Goal: Task Accomplishment & Management: Manage account settings

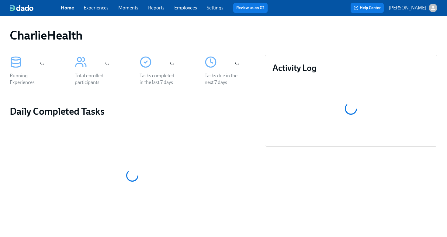
click at [186, 9] on link "Employees" at bounding box center [185, 8] width 23 height 6
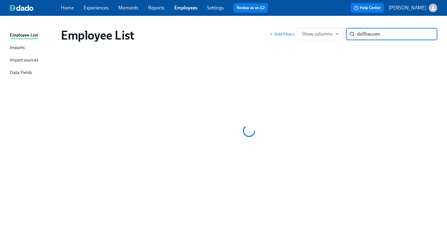
type input "dollhausen"
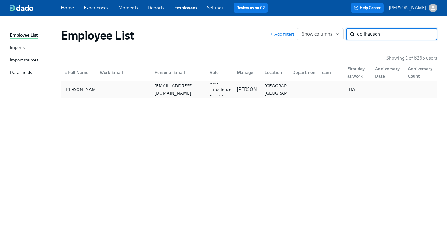
click at [198, 94] on div "dollhausent10@gmail.com" at bounding box center [177, 89] width 55 height 12
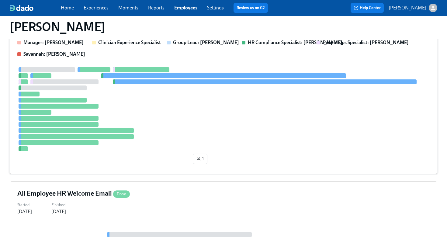
scroll to position [165, 0]
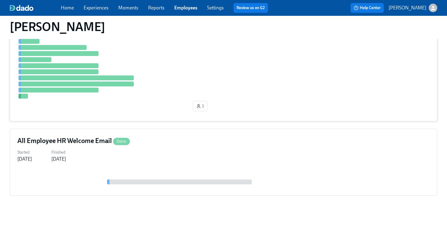
click at [257, 77] on div at bounding box center [223, 57] width 412 height 84
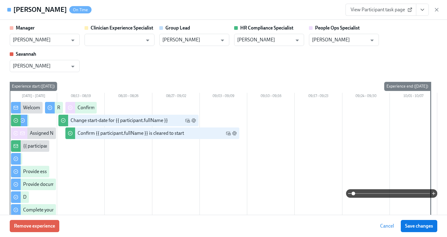
click at [421, 11] on icon "View task page" at bounding box center [422, 10] width 6 height 6
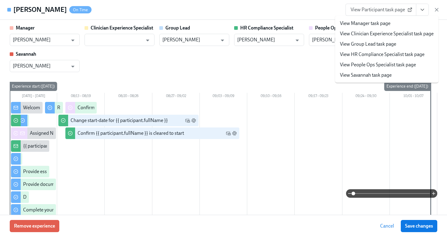
click at [397, 55] on link "View HR Compliance Specialist task page" at bounding box center [382, 54] width 84 height 7
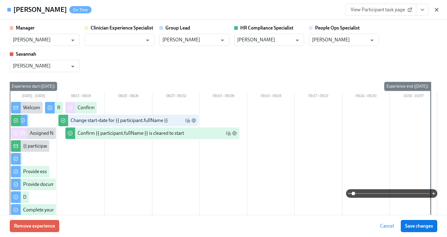
click at [435, 10] on icon "button" at bounding box center [436, 10] width 6 height 6
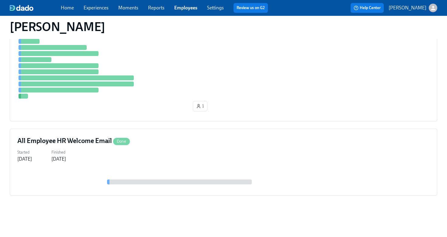
click at [174, 10] on link "Employees" at bounding box center [185, 8] width 23 height 6
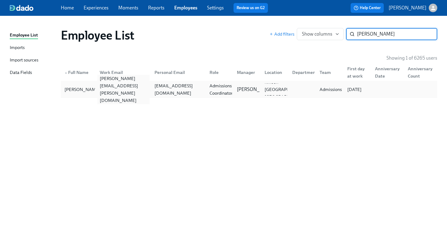
type input "coombs"
click at [143, 88] on div "zoeann.coombs@charliehealth.com" at bounding box center [123, 89] width 53 height 29
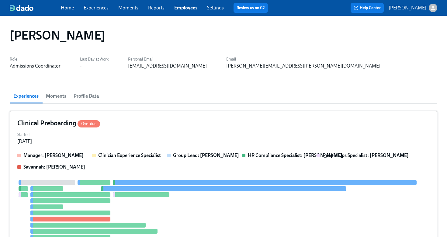
scroll to position [165, 0]
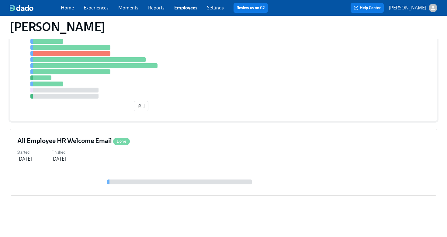
click at [228, 78] on div at bounding box center [223, 57] width 412 height 84
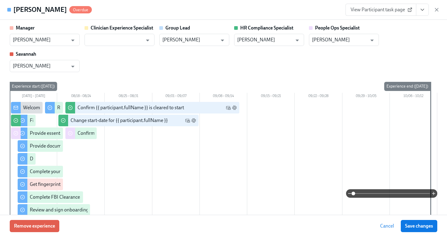
click at [423, 9] on icon "View task page" at bounding box center [422, 10] width 6 height 6
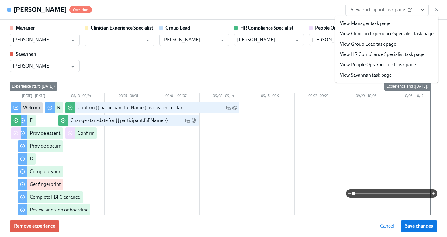
click at [400, 58] on li "View HR Compliance Specialist task page" at bounding box center [386, 54] width 103 height 10
click at [400, 56] on link "View HR Compliance Specialist task page" at bounding box center [382, 54] width 84 height 7
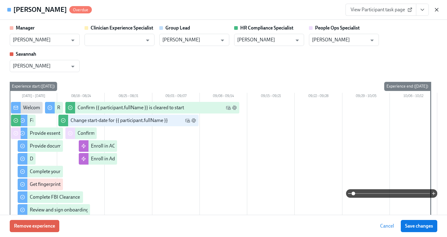
click at [436, 12] on icon "button" at bounding box center [436, 10] width 6 height 6
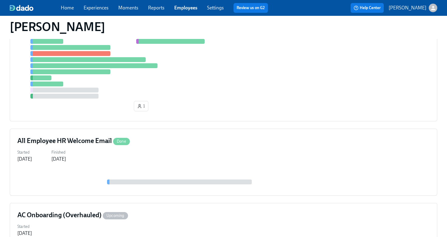
click at [191, 7] on link "Employees" at bounding box center [185, 8] width 23 height 6
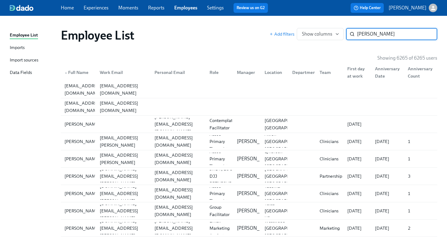
type input "kimberly adams"
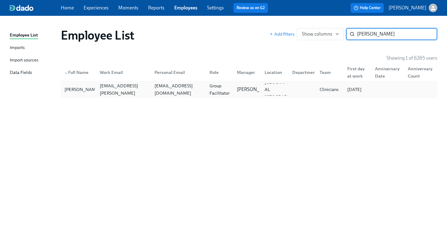
click at [167, 88] on div "admin@evolvingmindstherapy.org" at bounding box center [178, 89] width 53 height 15
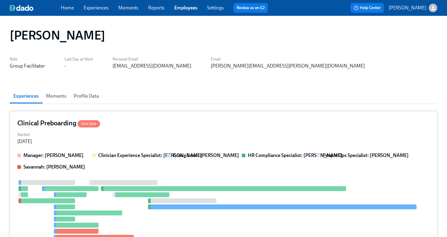
click at [246, 141] on div "Started Aug 01, 2025" at bounding box center [223, 137] width 412 height 15
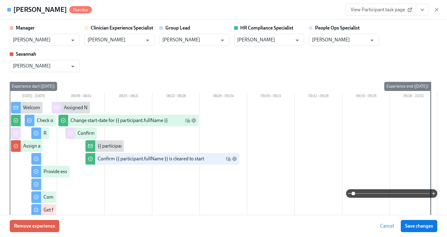
click at [423, 11] on icon "View task page" at bounding box center [422, 10] width 6 height 6
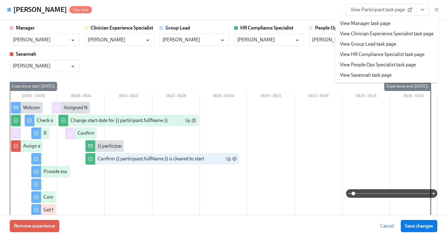
click at [397, 54] on link "View HR Compliance Specialist task page" at bounding box center [382, 54] width 84 height 7
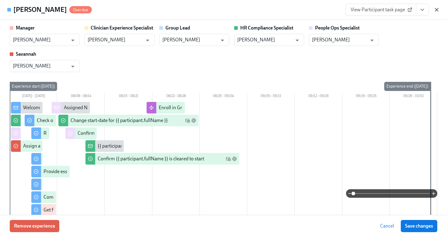
click at [434, 11] on icon "button" at bounding box center [436, 10] width 6 height 6
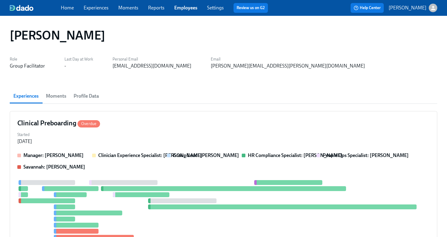
click at [179, 9] on link "Employees" at bounding box center [185, 8] width 23 height 6
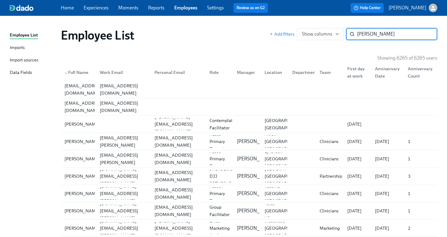
type input "peters"
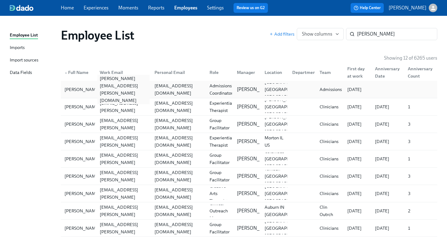
click at [149, 88] on div "audrey.peters@charliehealth.com" at bounding box center [123, 89] width 53 height 29
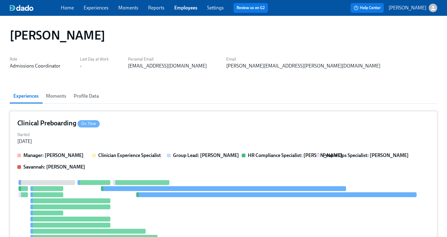
click at [196, 136] on div "Started Aug 11, 2025" at bounding box center [223, 137] width 412 height 15
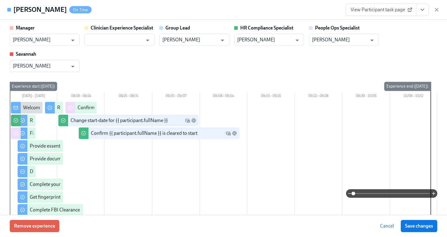
click at [422, 9] on icon "View task page" at bounding box center [422, 10] width 6 height 6
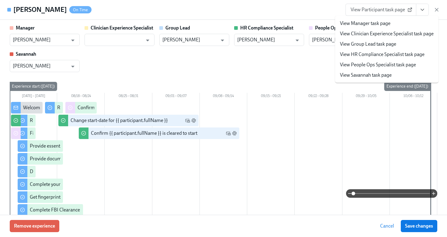
click at [386, 57] on link "View HR Compliance Specialist task page" at bounding box center [382, 54] width 84 height 7
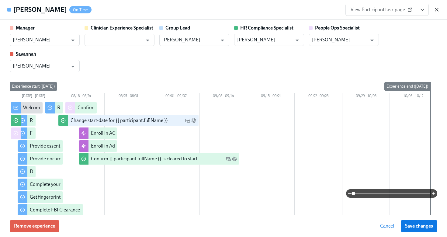
click at [435, 9] on icon "button" at bounding box center [436, 9] width 3 height 3
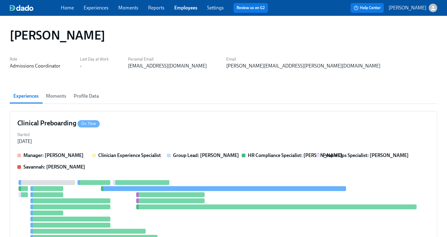
click at [186, 10] on link "Employees" at bounding box center [185, 8] width 23 height 6
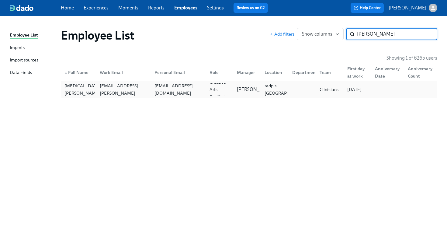
type input "marlissa"
click at [193, 87] on div "lissakarpeh@gmail.com" at bounding box center [178, 89] width 53 height 15
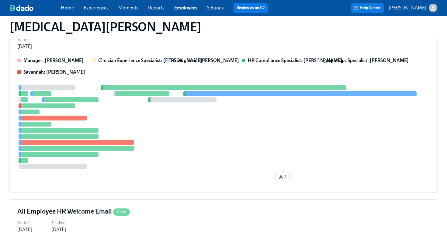
scroll to position [165, 0]
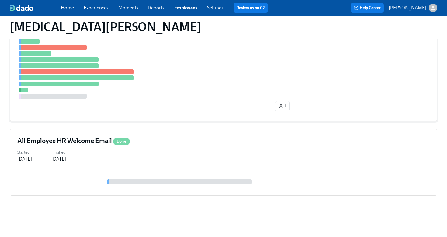
click at [271, 87] on div at bounding box center [223, 57] width 412 height 84
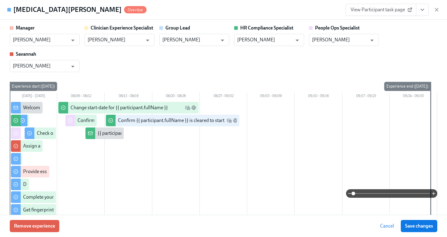
click at [422, 13] on button "View task page" at bounding box center [422, 10] width 13 height 12
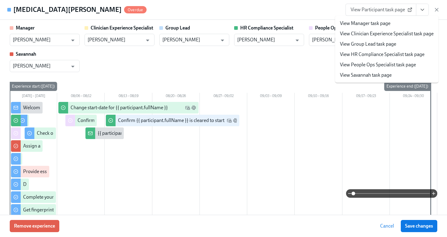
click at [408, 57] on link "View HR Compliance Specialist task page" at bounding box center [382, 54] width 84 height 7
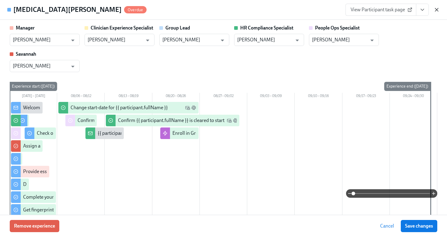
click at [436, 12] on icon "button" at bounding box center [436, 10] width 6 height 6
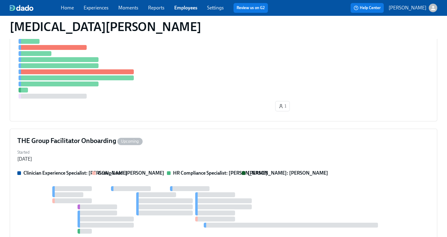
click at [187, 11] on div "Home Experiences Moments Reports Employees Settings Review us on G2" at bounding box center [167, 8] width 212 height 10
drag, startPoint x: 187, startPoint y: 10, endPoint x: 188, endPoint y: 6, distance: 4.4
click at [187, 10] on link "Employees" at bounding box center [185, 8] width 23 height 6
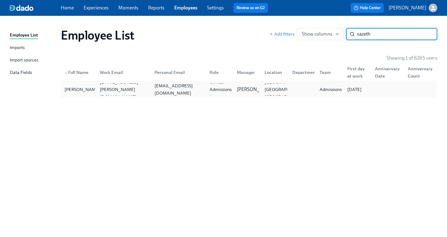
type input "sazeth"
click at [166, 88] on div "sazeth_rojas@williamjames.edu" at bounding box center [178, 89] width 53 height 15
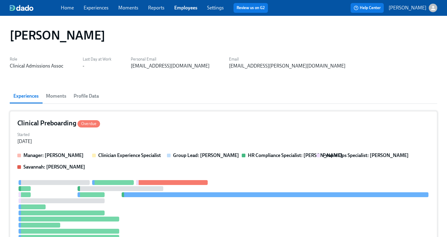
click at [244, 130] on div "Clinical Preboarding Overdue Started Jul 31, 2025 Manager: Jackie LeBlanc Clini…" at bounding box center [223, 199] width 427 height 176
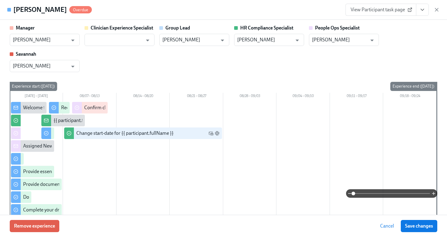
click at [421, 13] on button "View task page" at bounding box center [422, 10] width 13 height 12
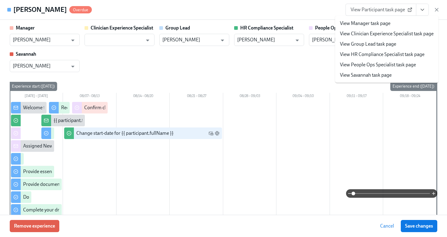
click at [387, 53] on link "View HR Compliance Specialist task page" at bounding box center [382, 54] width 84 height 7
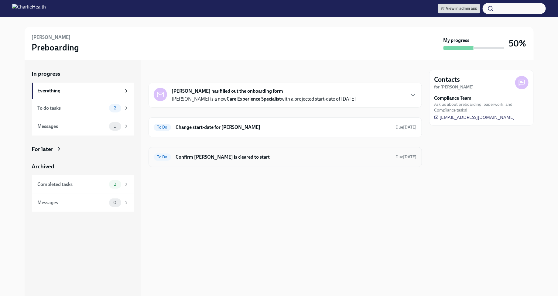
click at [237, 159] on h6 "Confirm Trisha Dollhausen is cleared to start" at bounding box center [283, 157] width 215 height 7
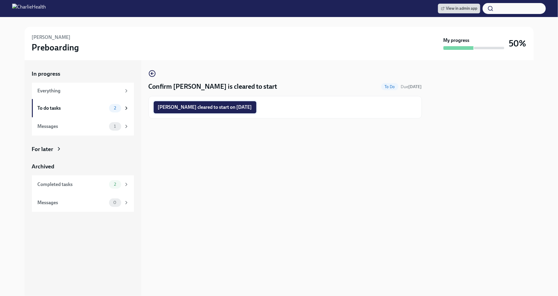
click at [233, 106] on span "Trisha Dollhausen cleared to start on 08/25/2025" at bounding box center [205, 107] width 94 height 6
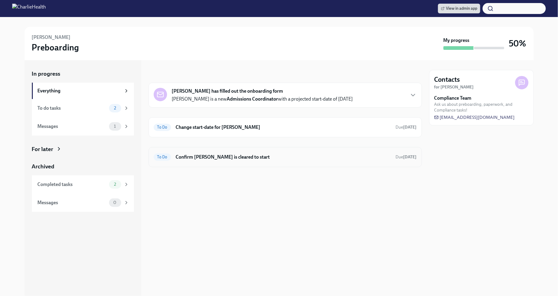
click at [363, 155] on h6 "Confirm [PERSON_NAME] is cleared to start" at bounding box center [283, 157] width 215 height 7
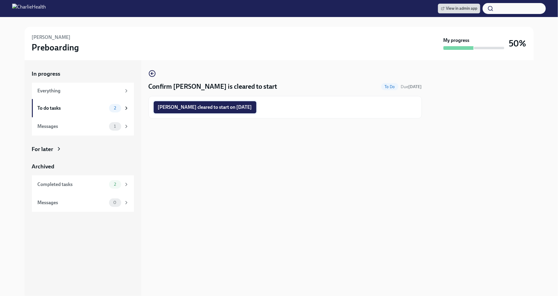
click at [244, 108] on span "[PERSON_NAME] cleared to start on [DATE]" at bounding box center [205, 107] width 94 height 6
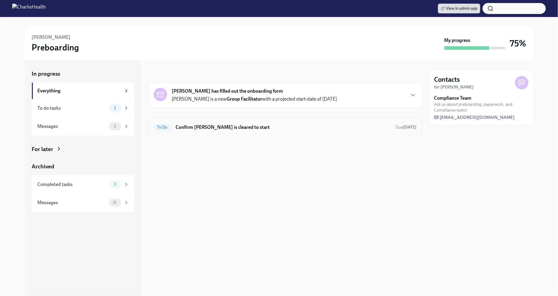
click at [260, 131] on div "To Do Confirm Kimberly Adams is cleared to start Due in 13 days" at bounding box center [285, 127] width 263 height 10
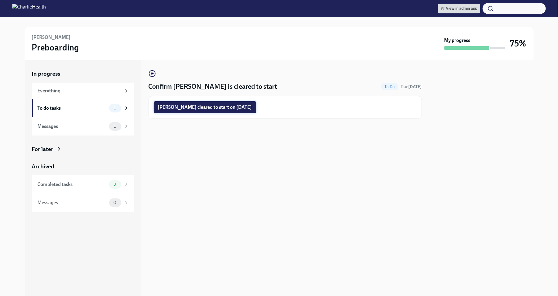
click at [243, 108] on span "Kimberly Adams cleared to start on 08/25/2025" at bounding box center [205, 107] width 94 height 6
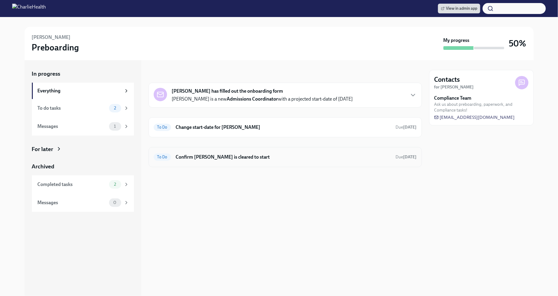
click at [320, 156] on h6 "Confirm Audrey Peters is cleared to start" at bounding box center [283, 157] width 215 height 7
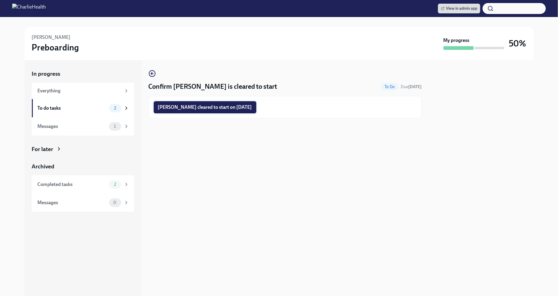
click at [241, 108] on span "Audrey Peters cleared to start on 08/25/2025" at bounding box center [205, 107] width 94 height 6
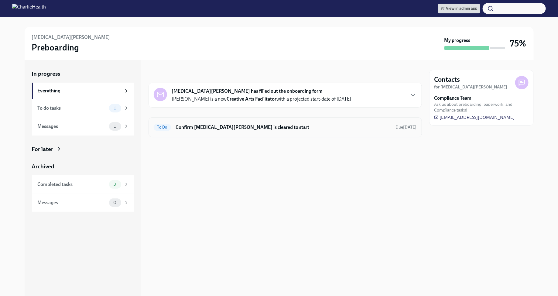
click at [322, 128] on h6 "Confirm [MEDICAL_DATA][PERSON_NAME] is cleared to start" at bounding box center [283, 127] width 215 height 7
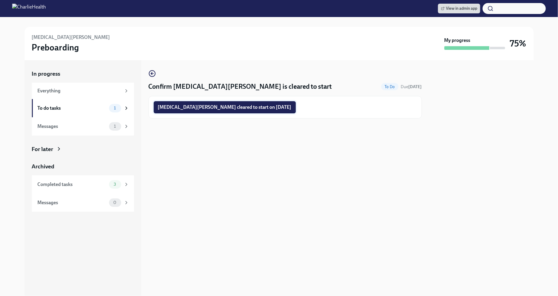
click at [251, 107] on span "[MEDICAL_DATA][PERSON_NAME] cleared to start on [DATE]" at bounding box center [225, 107] width 134 height 6
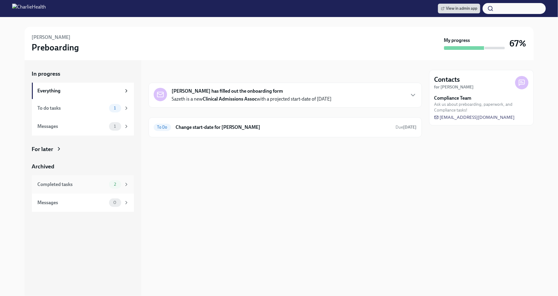
click at [114, 186] on span "2" at bounding box center [114, 184] width 9 height 5
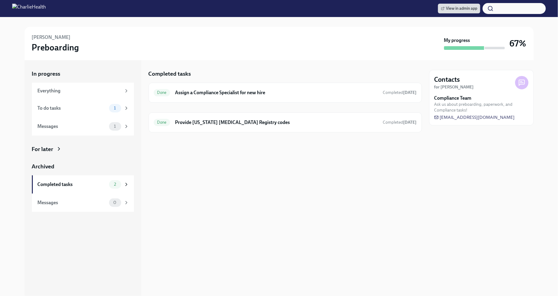
click at [53, 151] on div "For later" at bounding box center [83, 149] width 102 height 8
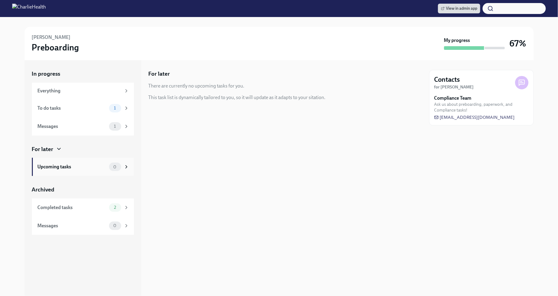
click at [64, 164] on div "Upcoming tasks" at bounding box center [72, 166] width 69 height 7
click at [92, 124] on div "Messages" at bounding box center [72, 126] width 69 height 7
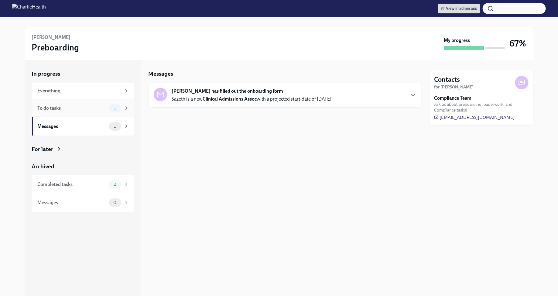
click at [97, 109] on div "To do tasks" at bounding box center [72, 108] width 69 height 7
